Goal: Contribute content: Contribute content

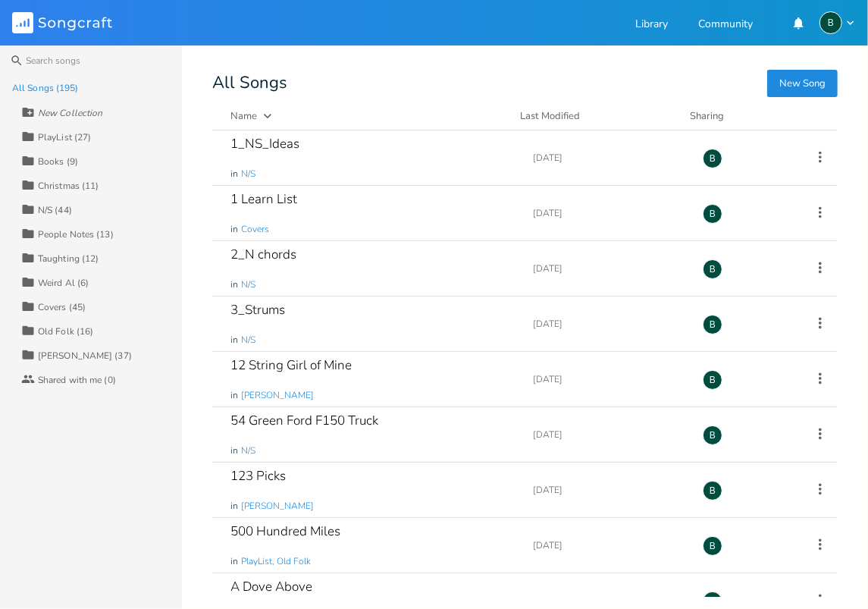
click at [59, 353] on div "[PERSON_NAME] (37)" at bounding box center [85, 355] width 94 height 9
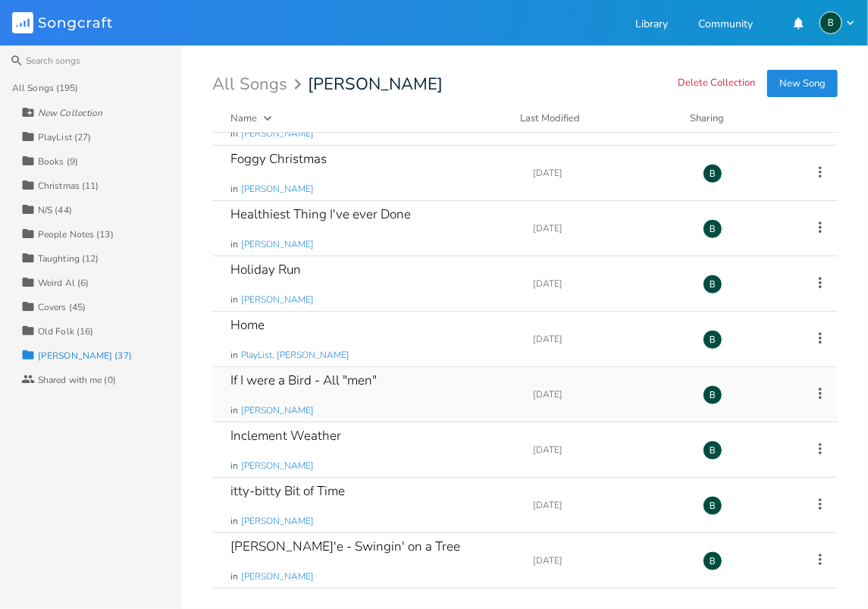
scroll to position [707, 0]
click at [283, 428] on div "Inclement Weather" at bounding box center [285, 434] width 111 height 13
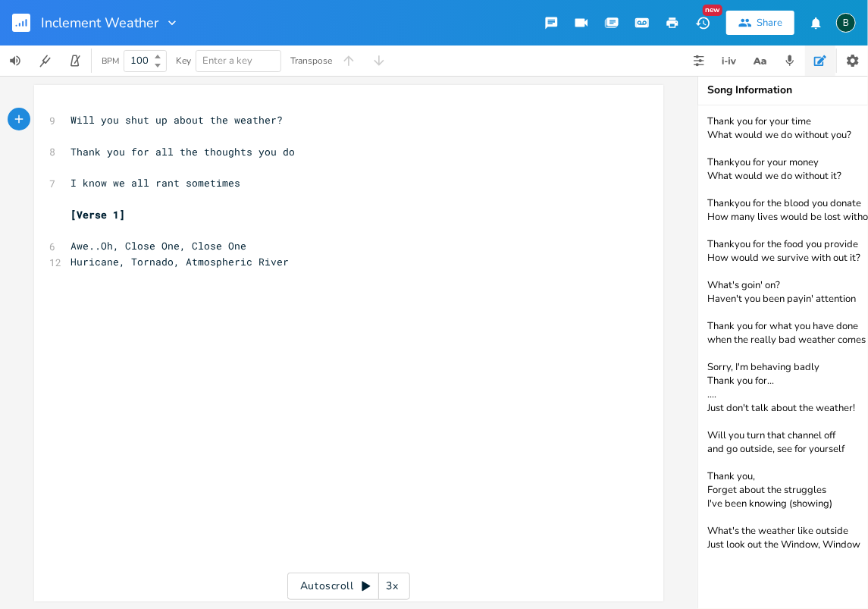
click at [289, 263] on pre "Huricane, Tornado, Atmospheric River" at bounding box center [340, 262] width 547 height 16
type textarea "Sory"
type textarea "ry, I did'nt mean to Rant on you"
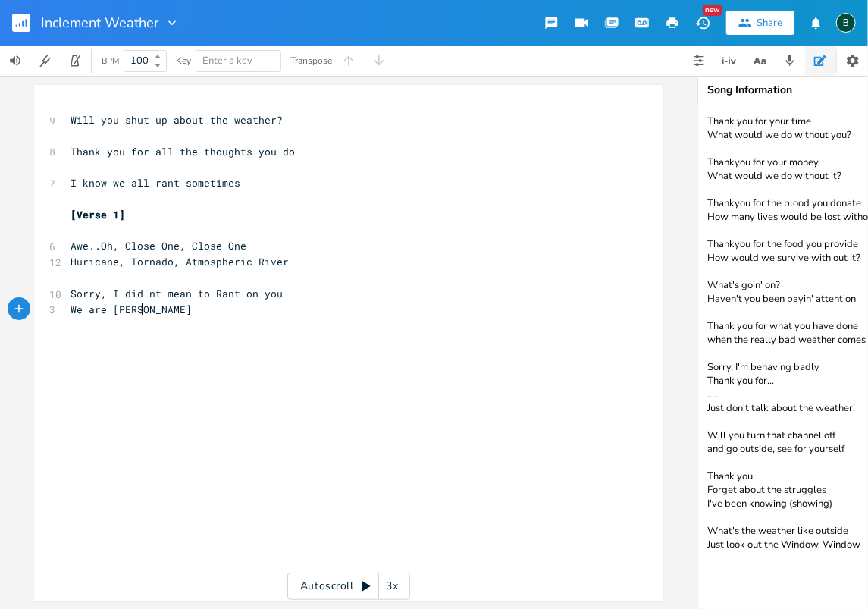
type textarea "We are tryong"
type textarea "ing har to be owners"
click at [107, 309] on span "We are trying har to be owners" at bounding box center [161, 309] width 182 height 14
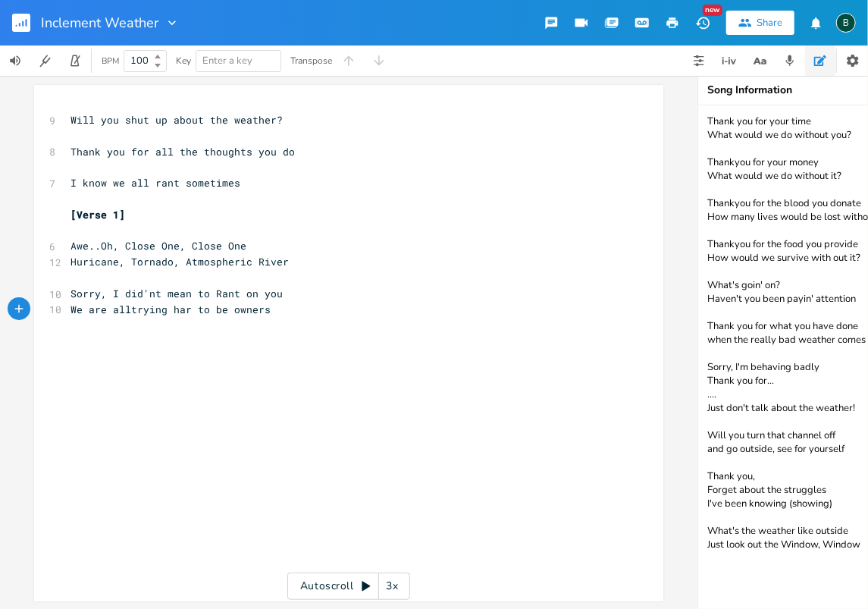
type textarea "all"
type textarea "har"
drag, startPoint x: 189, startPoint y: 307, endPoint x: 168, endPoint y: 307, distance: 21.2
click at [168, 307] on span "We are all trying har to be owners" at bounding box center [173, 309] width 206 height 14
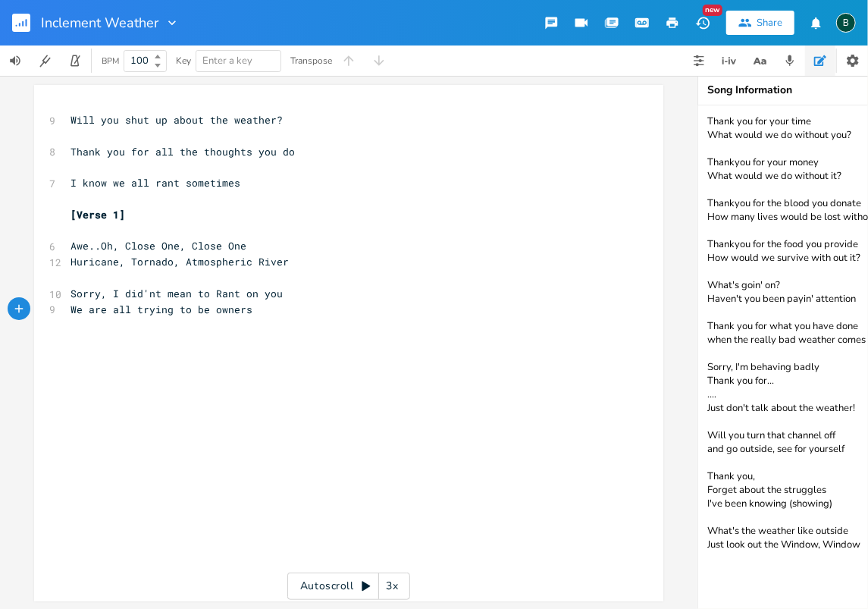
click at [242, 308] on span "We are all trying to be owners" at bounding box center [161, 309] width 182 height 14
type textarea "but hat"
type textarea "that Weather, con't get me started"
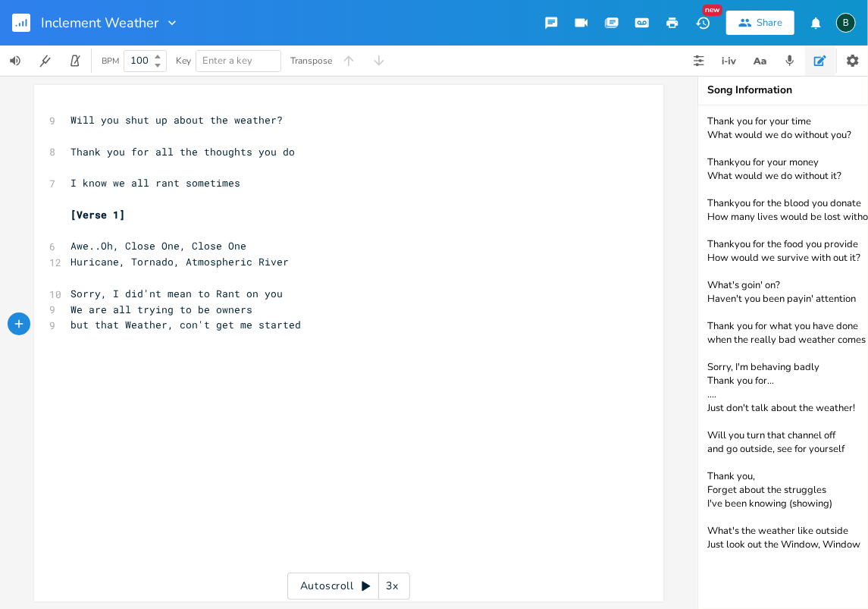
click at [179, 325] on span "but that Weather, con't get me started" at bounding box center [185, 325] width 230 height 14
type textarea "d"
click at [297, 326] on pre "but that Weather, don't get me started" at bounding box center [340, 325] width 547 height 16
drag, startPoint x: 113, startPoint y: 323, endPoint x: 91, endPoint y: 324, distance: 22.0
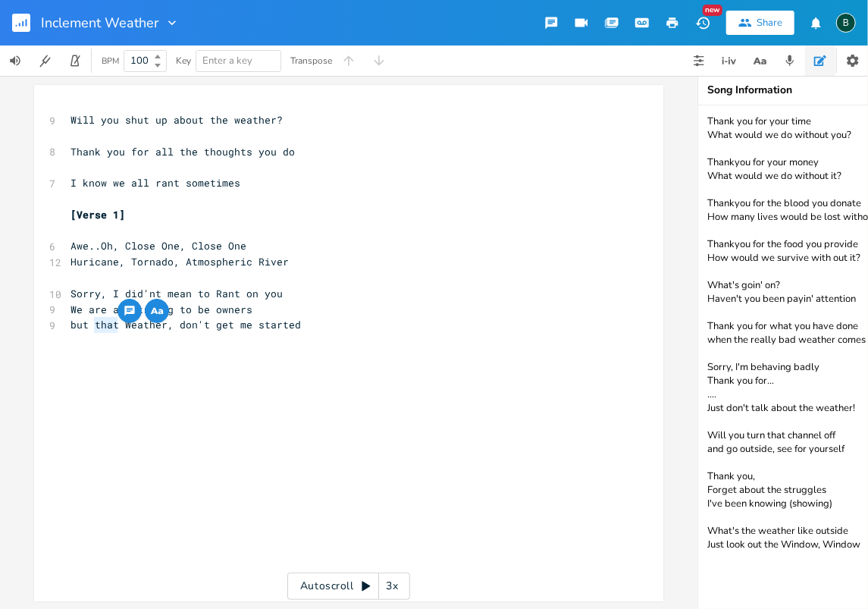
click at [91, 324] on span "but that Weather, don't get me started" at bounding box center [185, 325] width 230 height 14
type textarea "inclenent"
type textarea "ment"
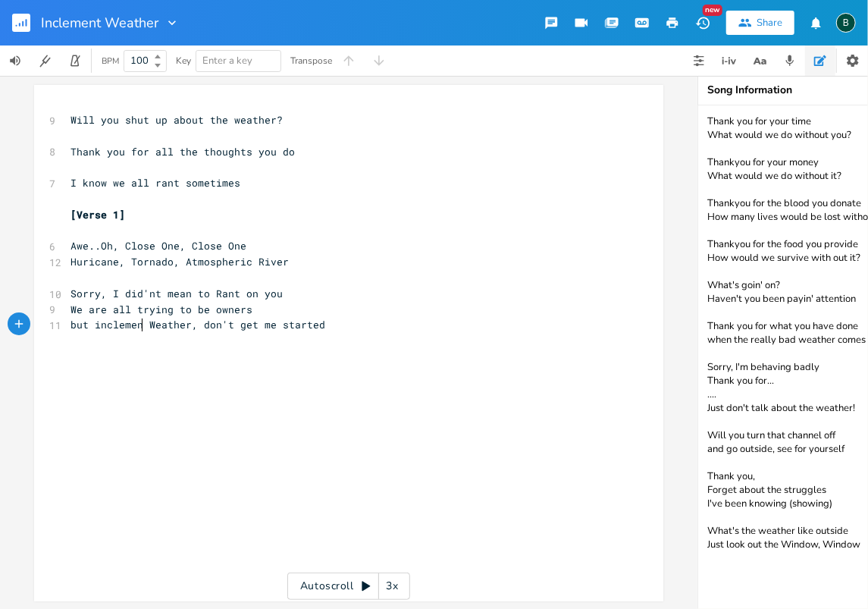
scroll to position [0, 22]
click at [321, 324] on pre "but inclement Weather, don't get me started" at bounding box center [340, 325] width 547 height 16
type textarea "don't they look outside?"
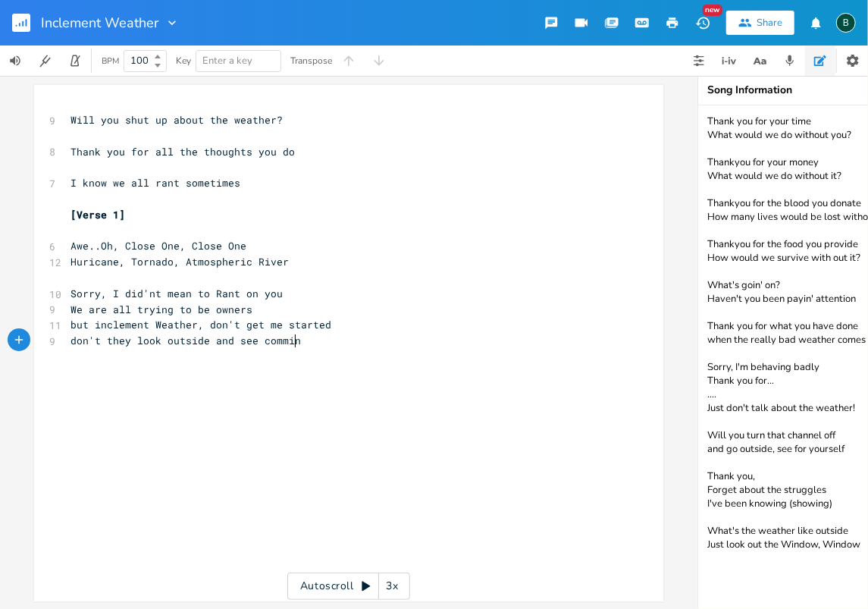
type textarea "and see comming"
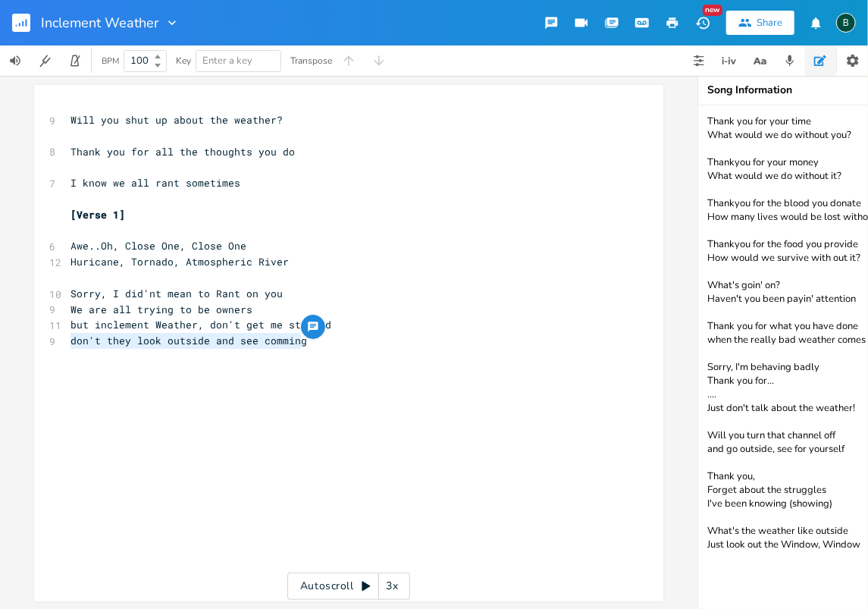
drag, startPoint x: 297, startPoint y: 343, endPoint x: 61, endPoint y: 343, distance: 235.7
click at [61, 343] on div "don't they look outside and see comming x 9 Will you shut up about the weather?…" at bounding box center [348, 343] width 629 height 516
type textarea "​don't they look outside and see comming"
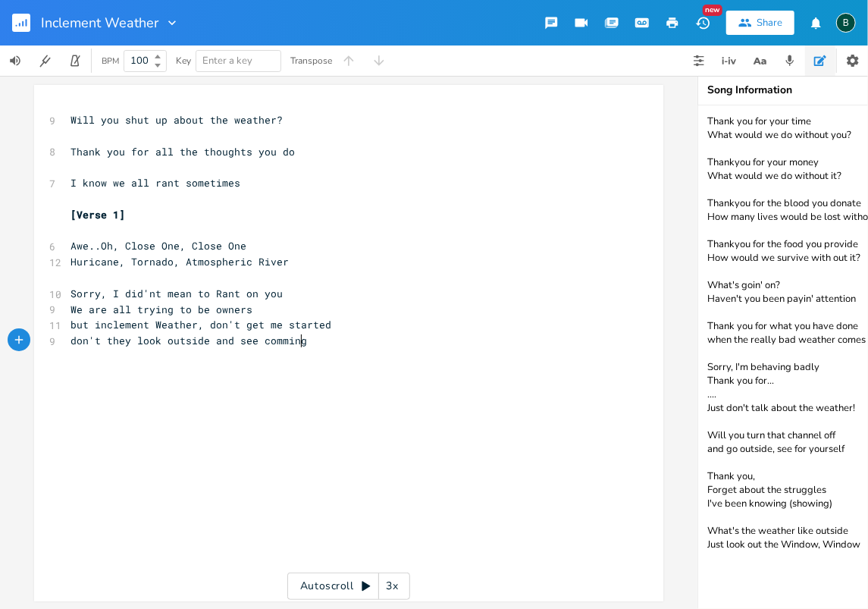
click at [299, 344] on pre "don't they look outside and see comming" at bounding box center [340, 341] width 547 height 16
type textarea "it's here."
type textarea "oh Shut up"
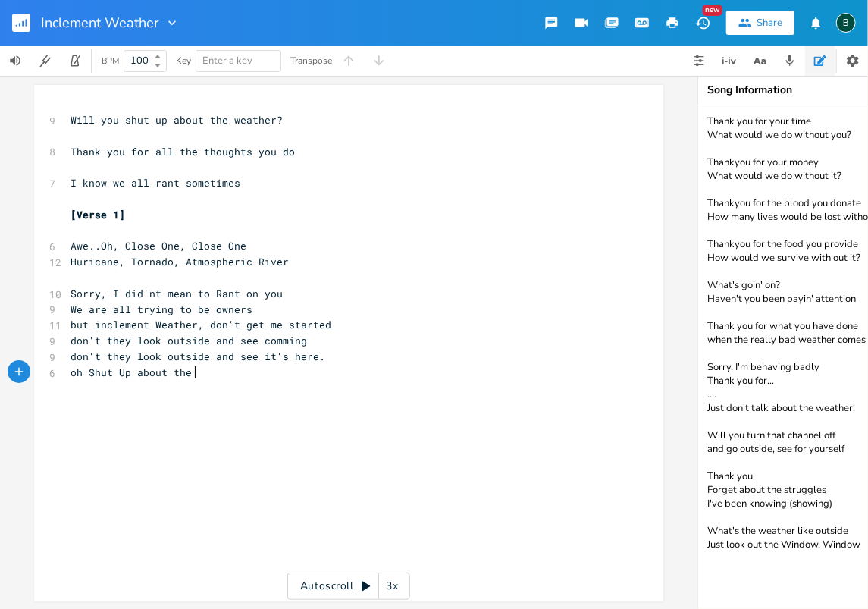
scroll to position [0, 61]
type textarea "Up about the weather"
click at [197, 373] on span "oh Shut Up about the weather" at bounding box center [155, 372] width 170 height 14
type textarea "W"
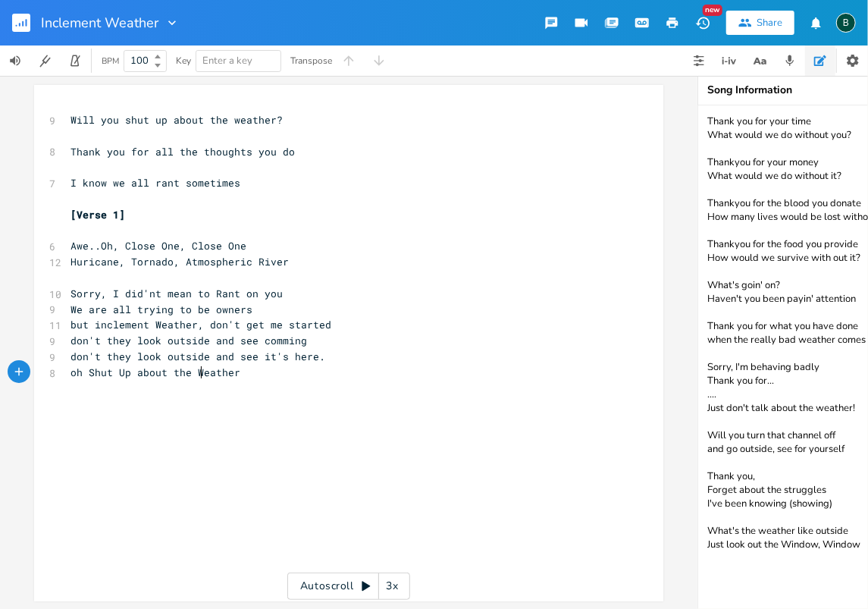
scroll to position [0, 11]
click at [233, 376] on pre "oh Shut Up about the Weather" at bounding box center [340, 373] width 547 height 16
type textarea "I hate weather men, I mean"
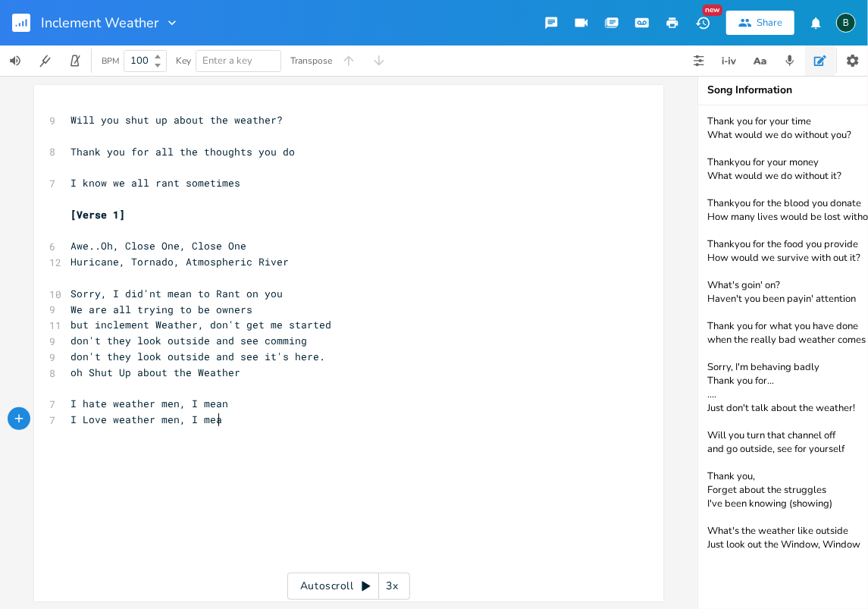
type textarea "I Love weather men, I mean"
type textarea "wht"
type textarea "hy is every"
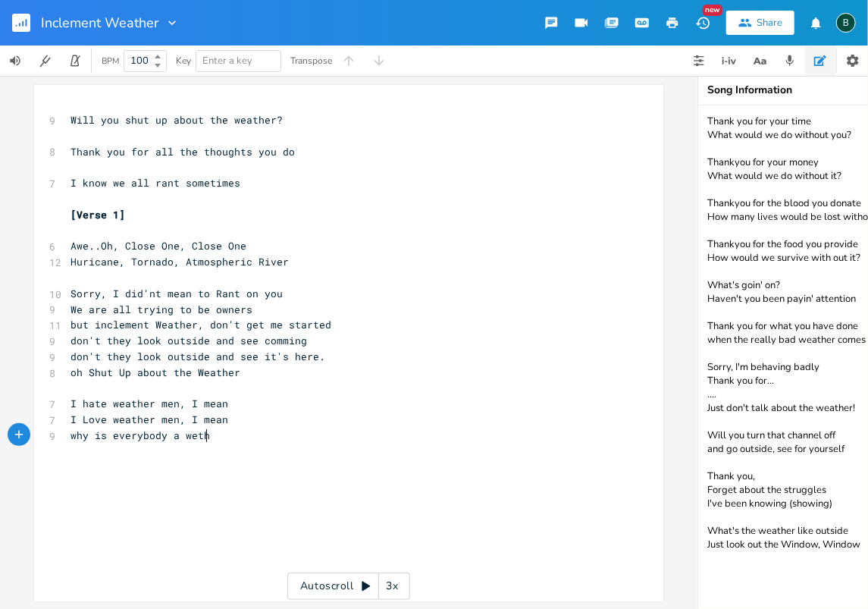
type textarea "rybody a wether"
type textarea "atherman"
type textarea "I got more impoetant things to do"
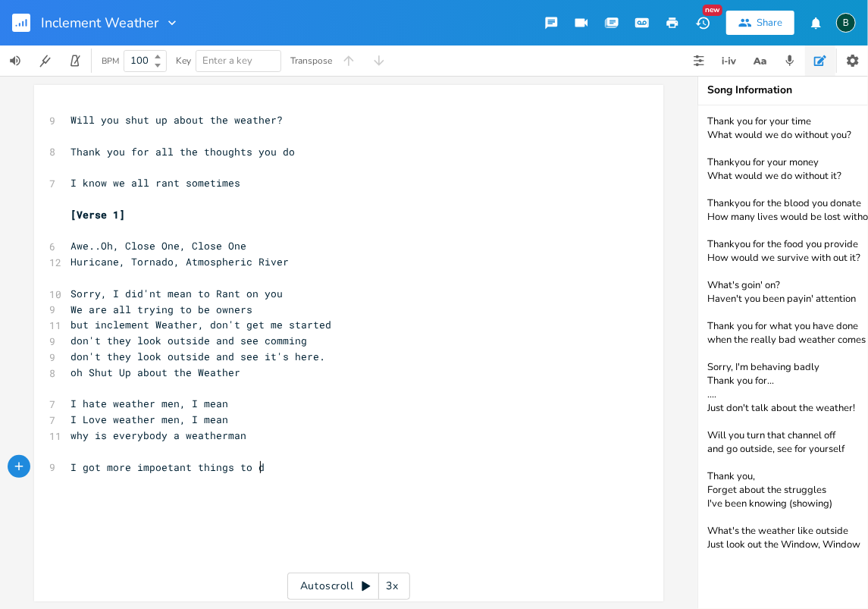
scroll to position [0, 150]
click at [153, 467] on span "I got more impoetant things to do" at bounding box center [170, 467] width 200 height 14
type textarea "r"
click at [162, 468] on span "I got more imporetant things to do" at bounding box center [173, 467] width 206 height 14
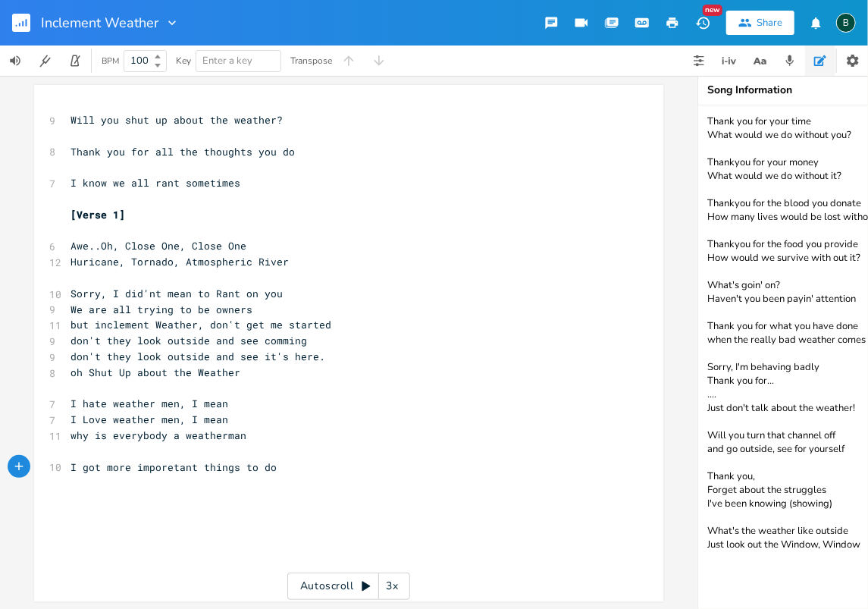
click at [167, 466] on span "I got more imporetant things to do" at bounding box center [173, 467] width 206 height 14
click at [261, 467] on pre "I got more important things to do" at bounding box center [340, 467] width 547 height 16
type textarea "than just listen to you"
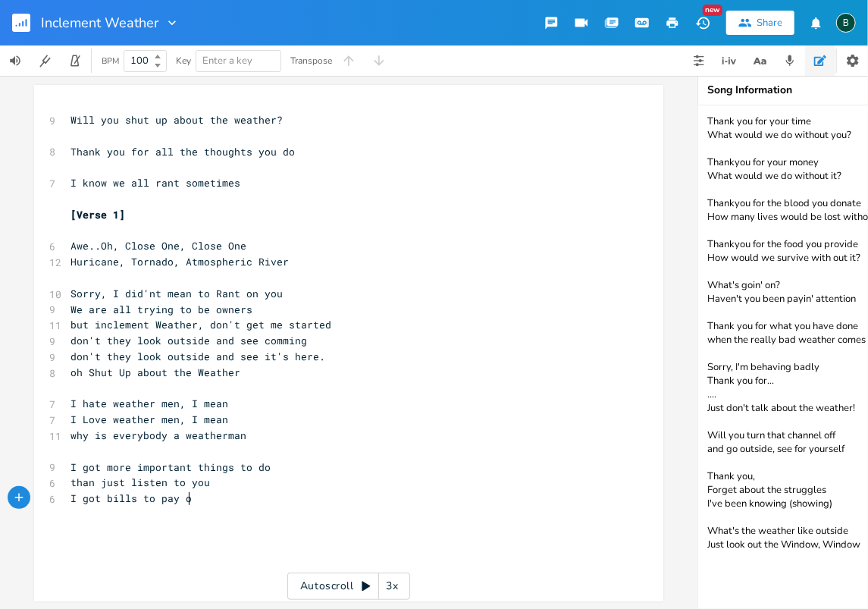
type textarea "I got bills to pay or"
type textarea "figure out where to stay"
type textarea "Groceries to get if there"
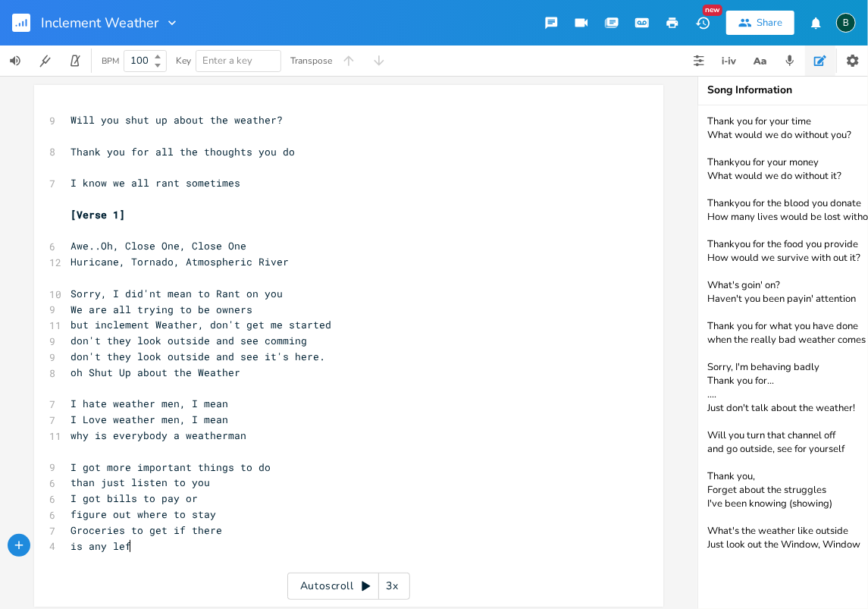
scroll to position [0, 42]
type textarea "is any left."
drag, startPoint x: 208, startPoint y: 512, endPoint x: 214, endPoint y: 476, distance: 36.8
click at [208, 512] on pre "figure out where to stay" at bounding box center [340, 514] width 547 height 16
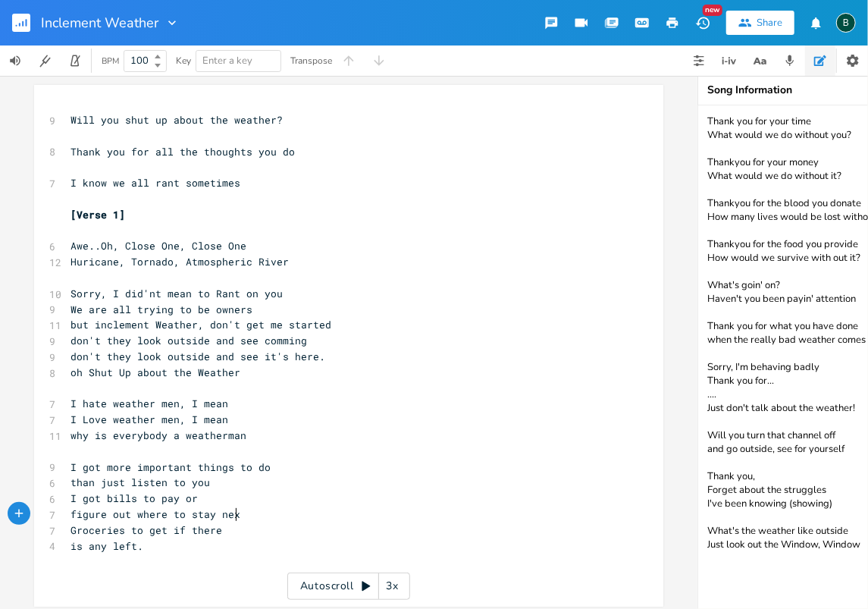
scroll to position [0, 21]
type textarea "next"
click at [137, 544] on pre "is any left." at bounding box center [340, 546] width 547 height 16
type textarea "Games to see"
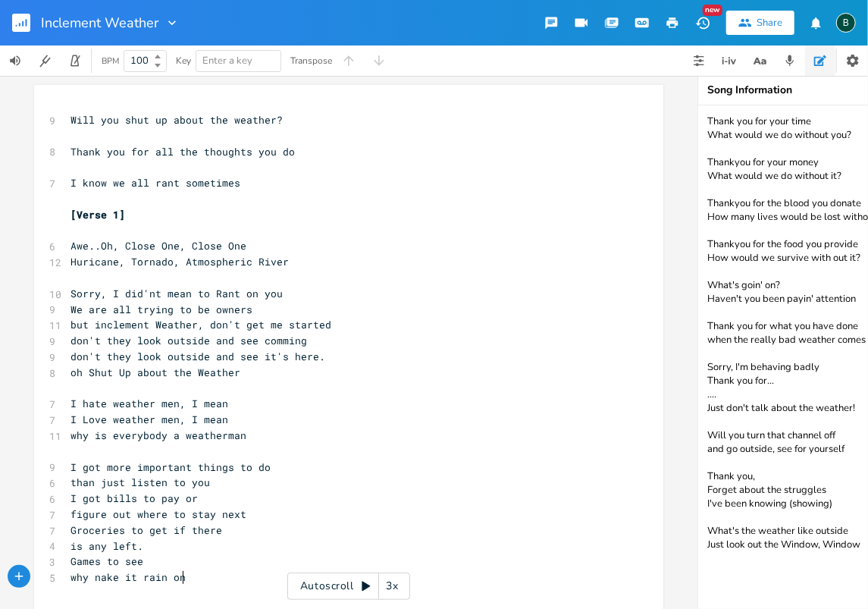
scroll to position [0, 86]
type textarea "why nake it rain on me"
click at [91, 576] on span "why nake it rain on me" at bounding box center [136, 577] width 133 height 14
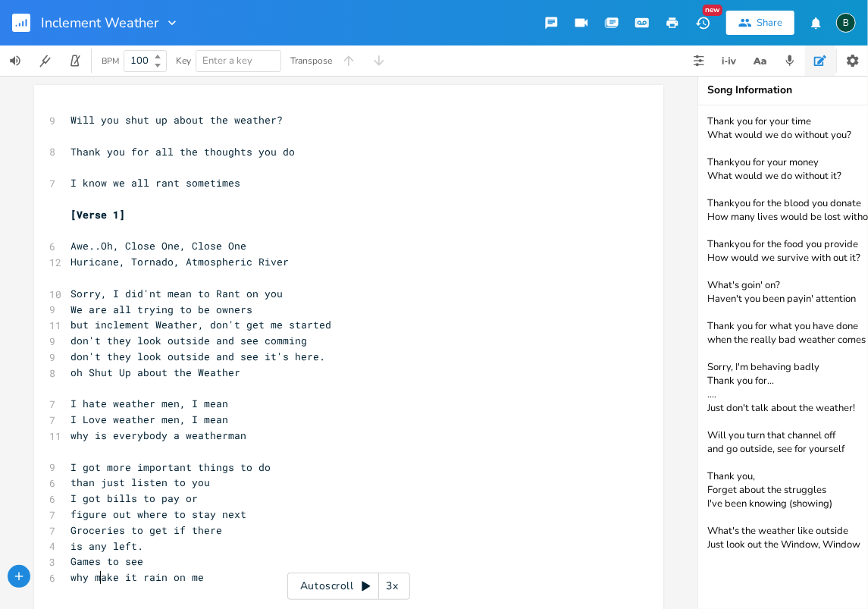
type textarea "m"
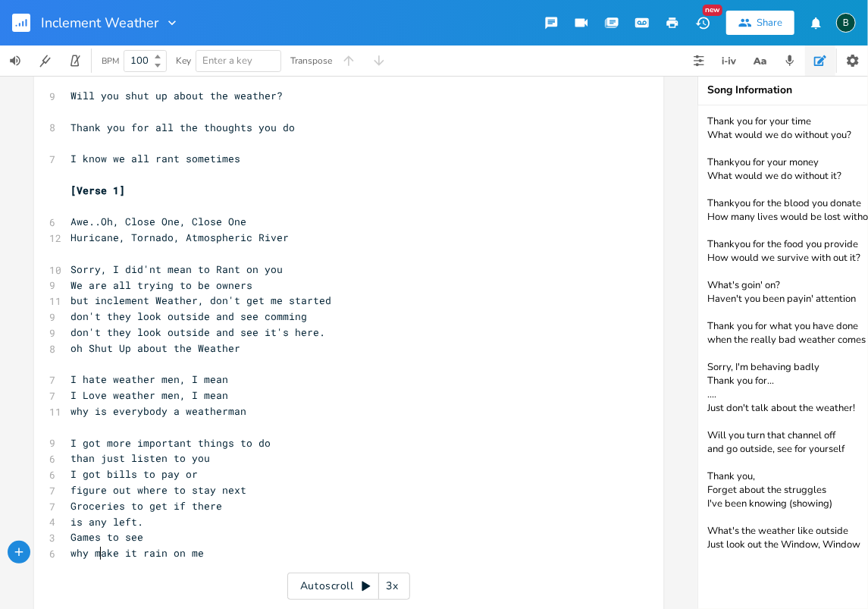
scroll to position [47, 0]
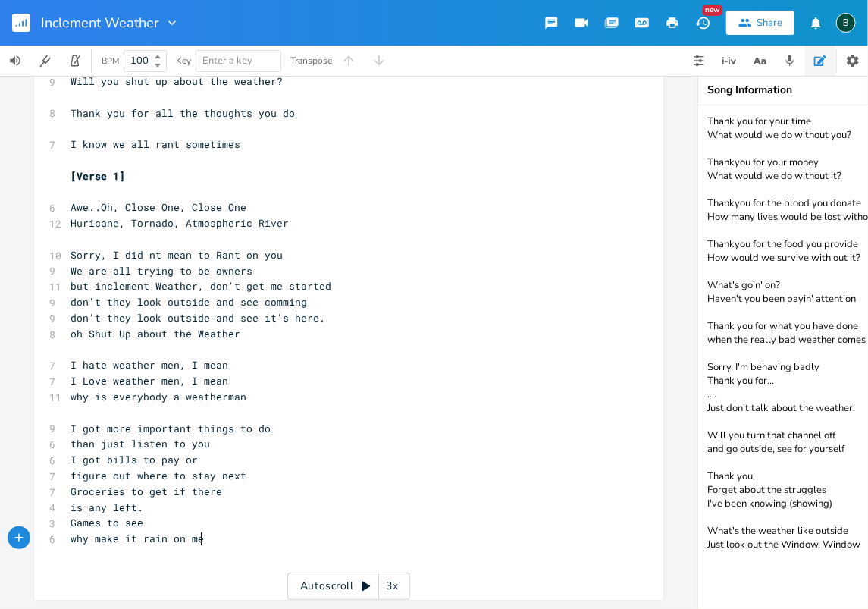
click at [202, 531] on pre "why make it rain on me" at bounding box center [340, 539] width 547 height 16
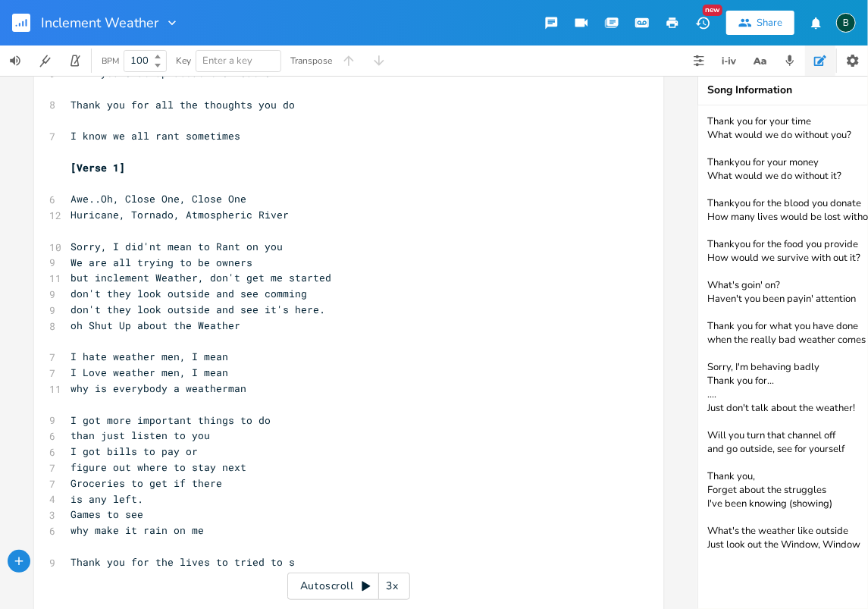
type textarea "Thank you for the lives to tried to sve"
type textarea "ave"
